Goal: Task Accomplishment & Management: Complete application form

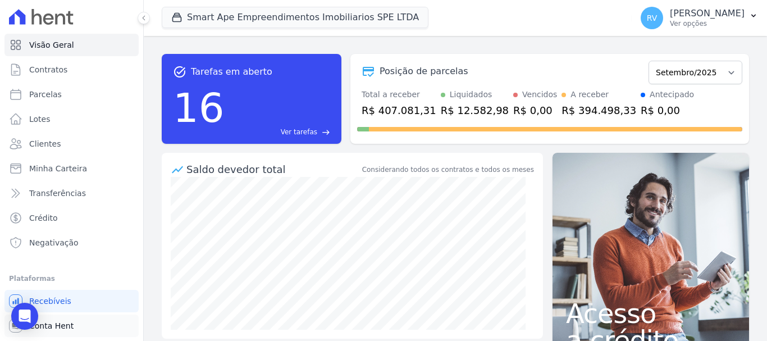
scroll to position [21, 0]
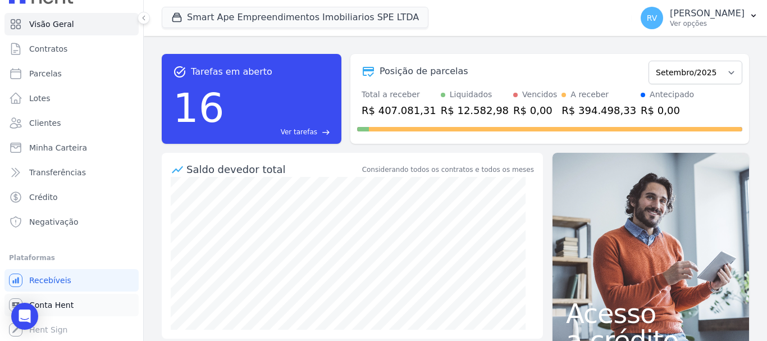
click at [80, 304] on link "Conta Hent" at bounding box center [71, 304] width 134 height 22
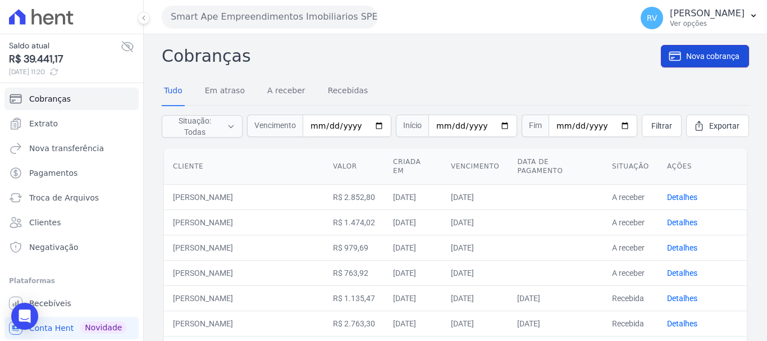
click at [704, 56] on span "Nova cobrança" at bounding box center [712, 56] width 53 height 11
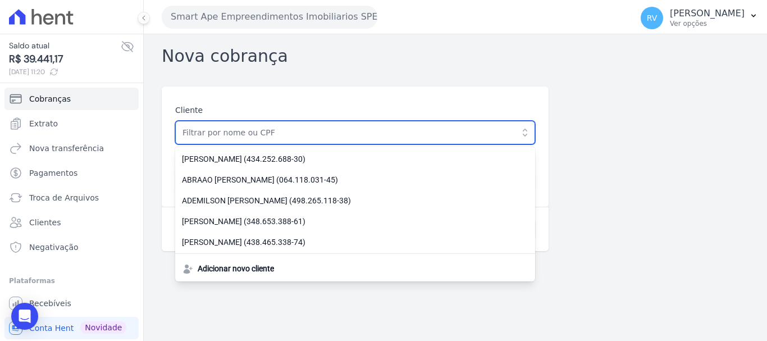
click at [300, 129] on input "text" at bounding box center [355, 133] width 360 height 24
paste input "[PERSON_NAME]"
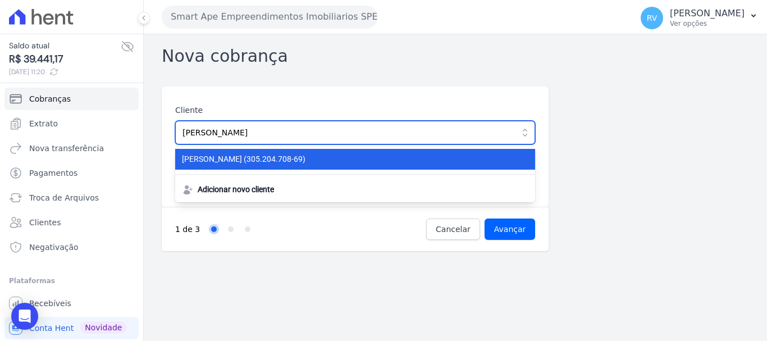
type input "[PERSON_NAME]"
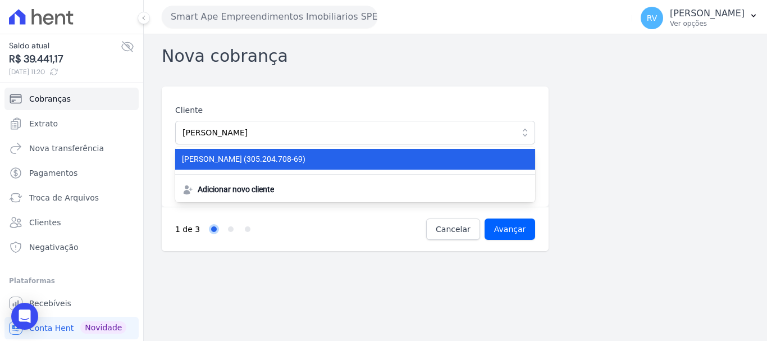
click at [293, 155] on span "SIDNEI MIRANDA SILVA (305.204.708-69)" at bounding box center [348, 159] width 333 height 12
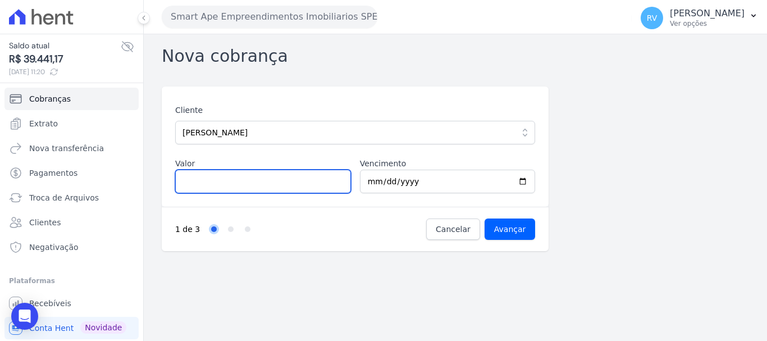
click at [255, 186] on input "Valor" at bounding box center [263, 181] width 176 height 24
type input "10565.17"
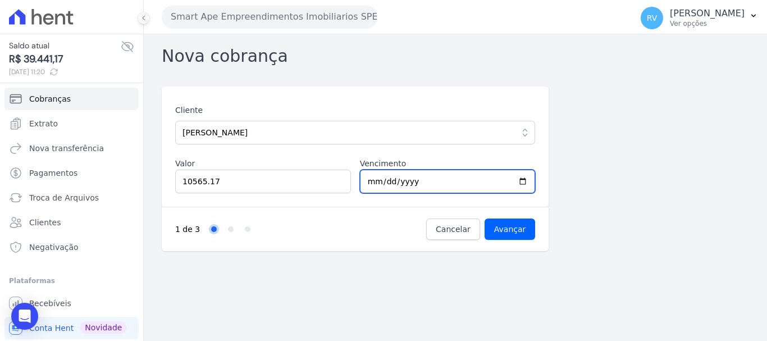
click at [524, 181] on input "2025-09-02" at bounding box center [448, 181] width 176 height 24
type input "2025-09-05"
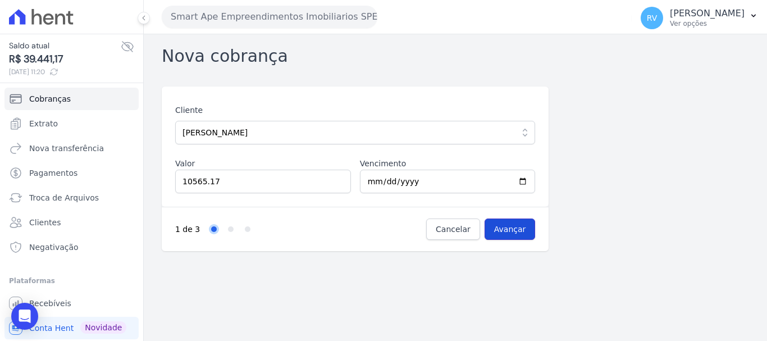
click at [504, 231] on input "Avançar" at bounding box center [509, 228] width 51 height 21
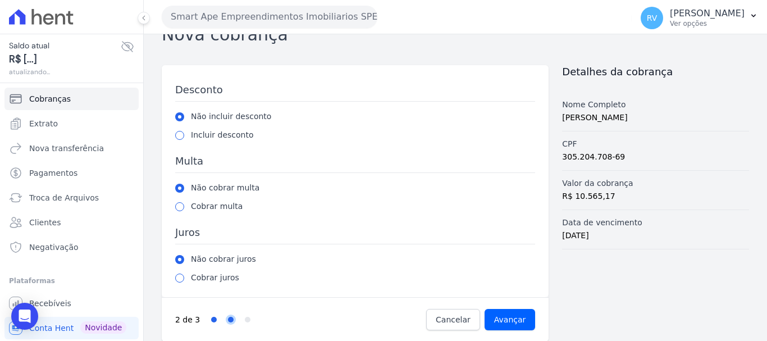
scroll to position [31, 0]
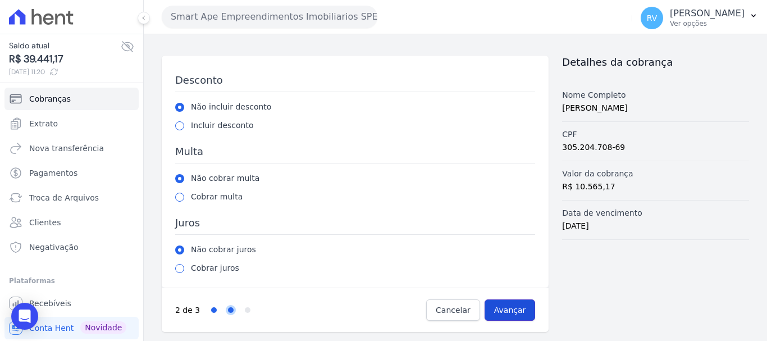
click at [508, 303] on input "Avançar" at bounding box center [509, 309] width 51 height 21
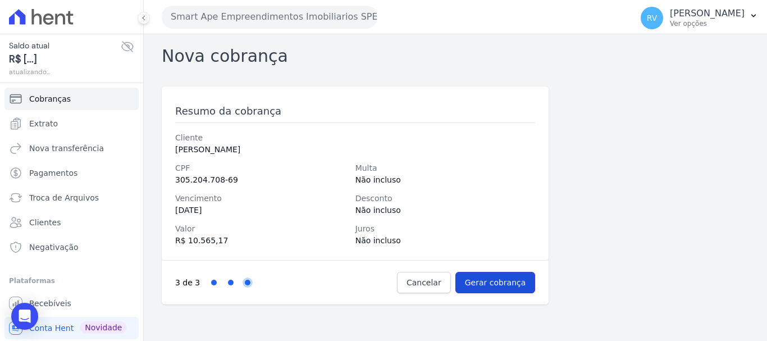
click at [510, 281] on input "Gerar cobrança" at bounding box center [495, 282] width 80 height 21
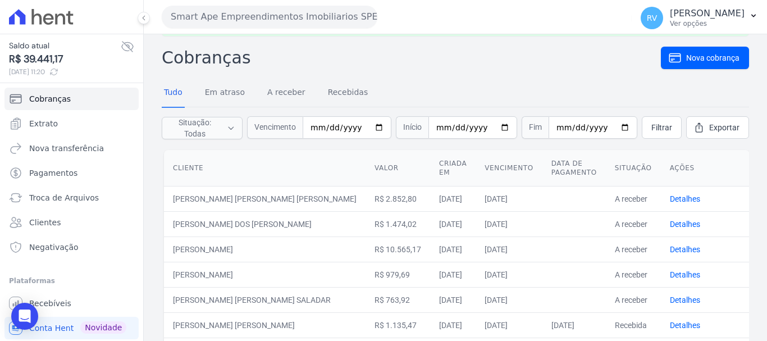
scroll to position [56, 0]
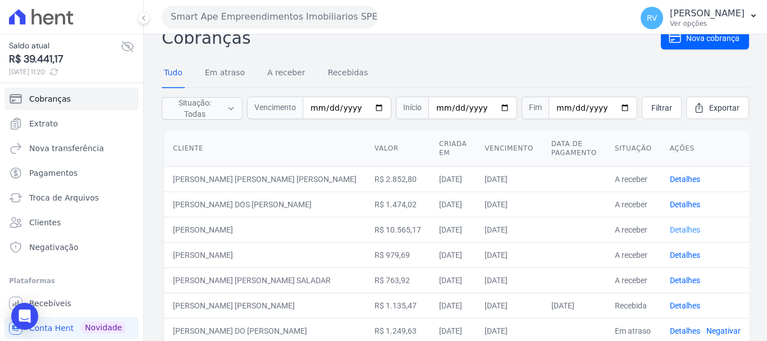
click at [669, 230] on link "Detalhes" at bounding box center [684, 229] width 30 height 9
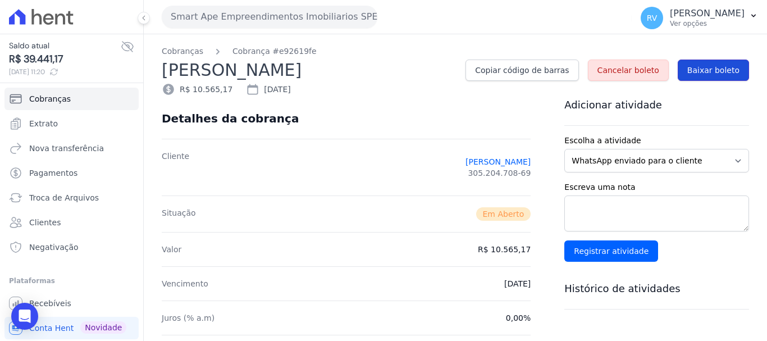
click at [715, 73] on span "Baixar boleto" at bounding box center [713, 70] width 52 height 11
